Goal: Entertainment & Leisure: Consume media (video, audio)

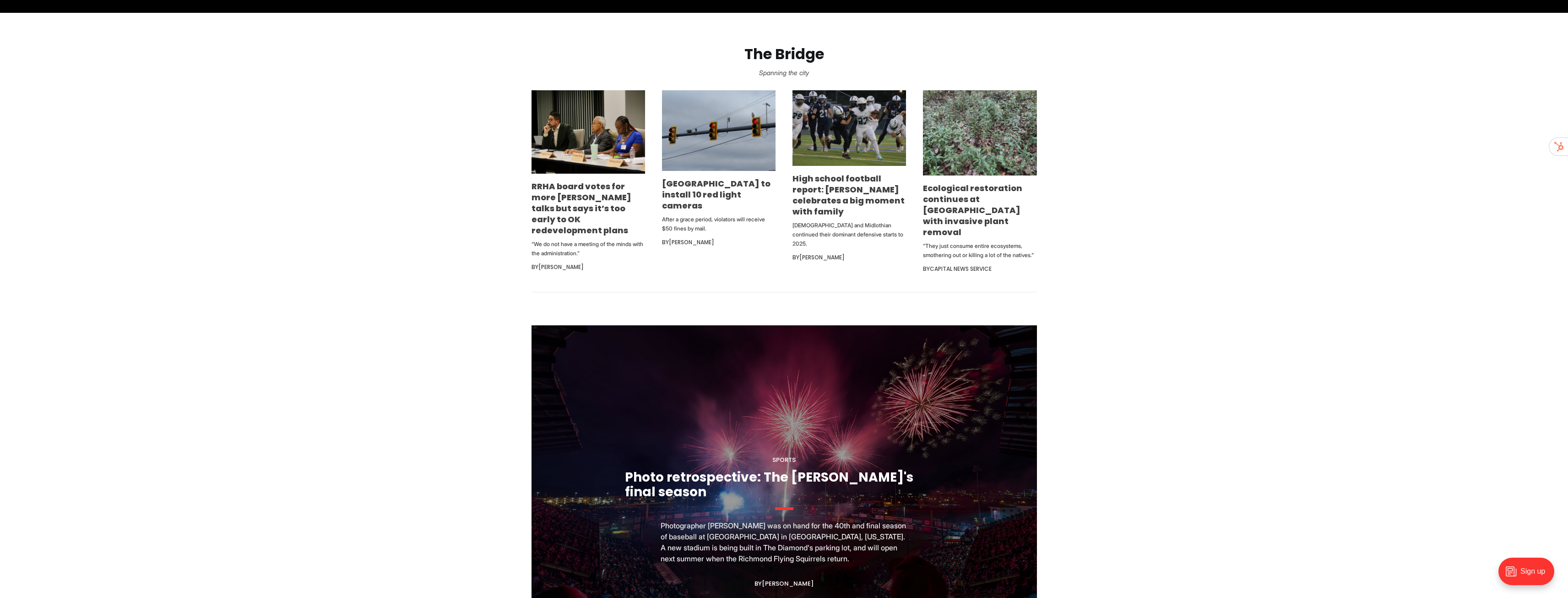
scroll to position [641, 0]
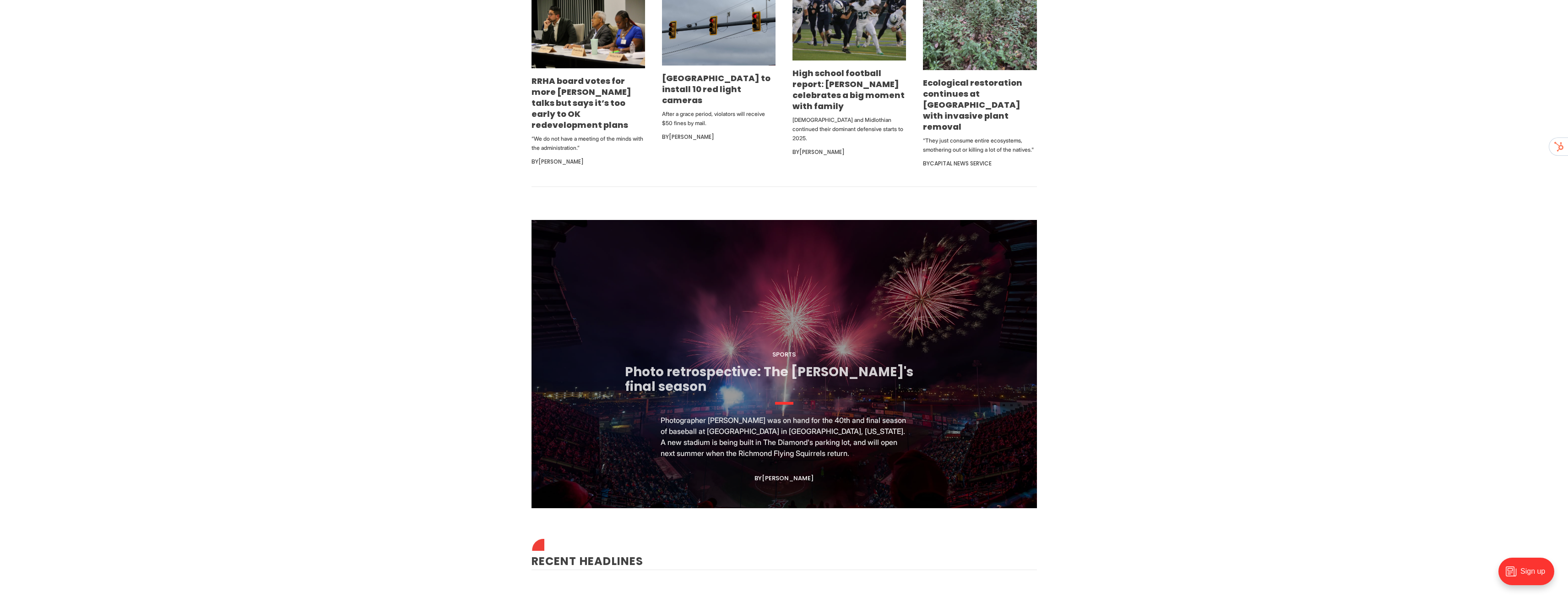
click at [832, 370] on link "Photo retrospective: The [PERSON_NAME]'s final season" at bounding box center [769, 379] width 288 height 32
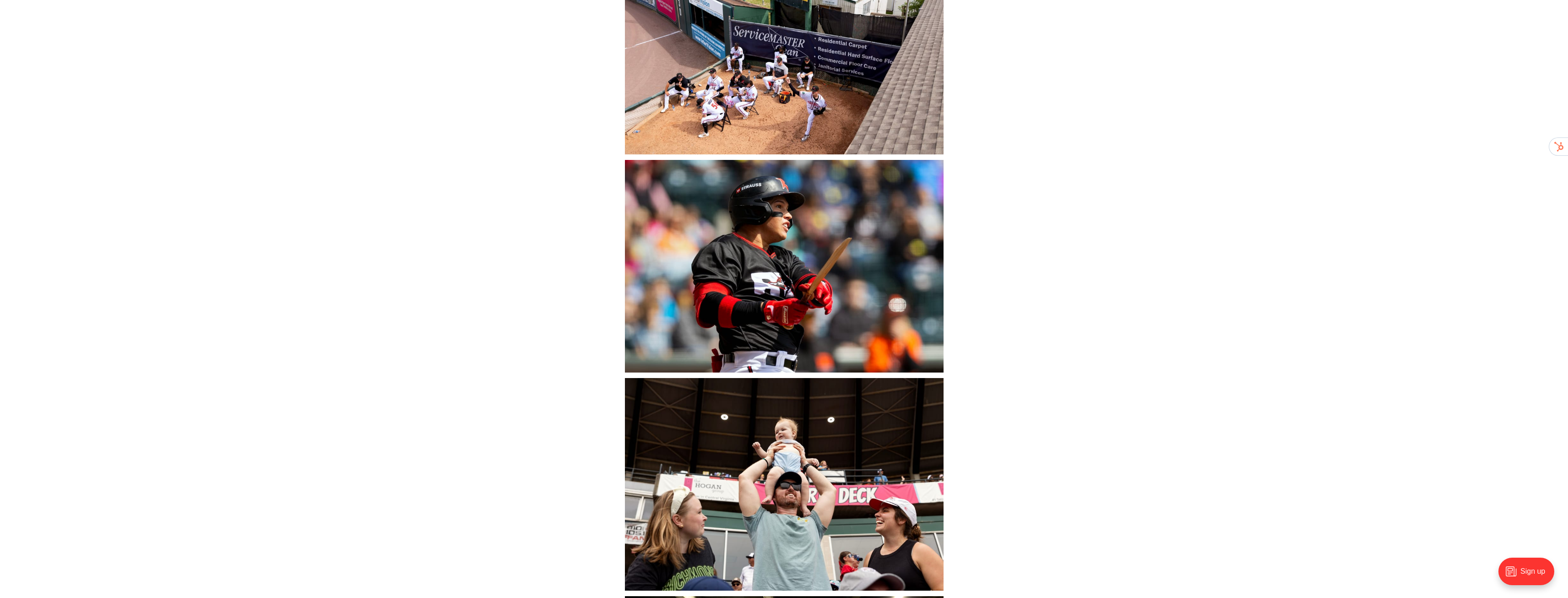
scroll to position [6321, 0]
